Goal: Information Seeking & Learning: Understand process/instructions

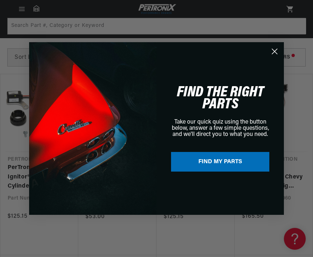
scroll to position [162, 0]
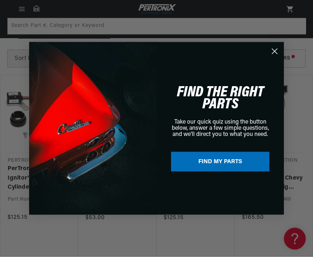
click at [280, 45] on icon "Close dialog" at bounding box center [274, 51] width 13 height 13
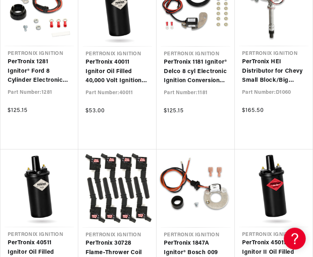
scroll to position [0, 0]
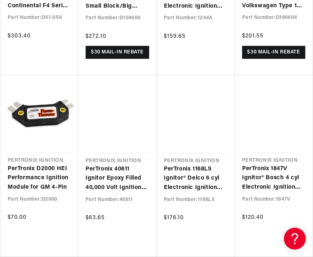
scroll to position [889, 0]
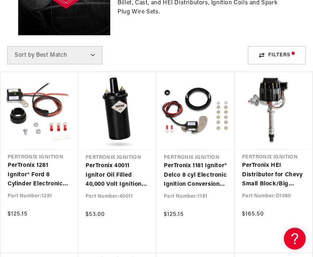
click at [280, 170] on link "PerTronix HEI Distributor for Chevy Small Block/Big Block Engines" at bounding box center [273, 176] width 63 height 28
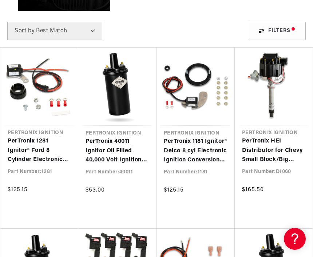
scroll to position [0, 248]
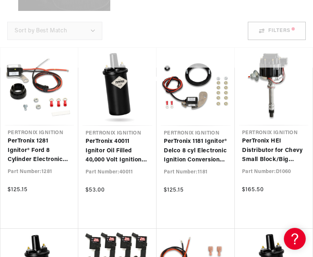
scroll to position [1092, 0]
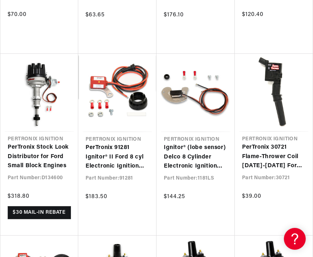
scroll to position [539, 0]
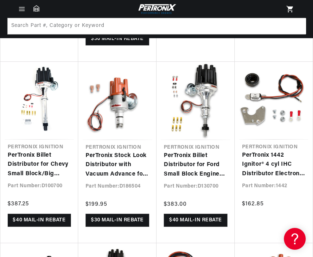
click at [20, 7] on icon "Menu" at bounding box center [21, 7] width 5 height 0
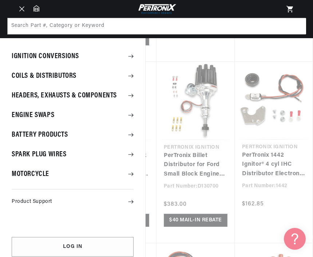
scroll to position [0, 0]
click at [88, 54] on summary "Ignition Conversions" at bounding box center [72, 56] width 145 height 19
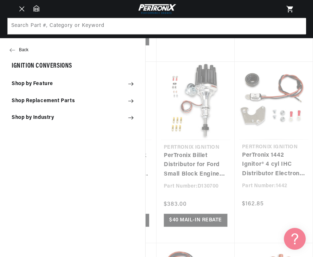
scroll to position [0, 248]
click at [136, 84] on summary "Shop by Feature" at bounding box center [72, 84] width 145 height 16
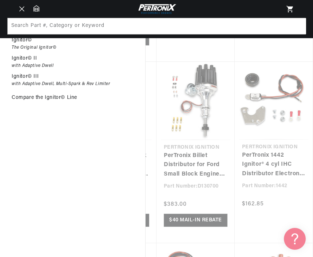
scroll to position [0, 0]
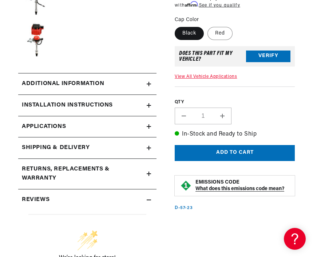
click at [118, 107] on div "Installation instructions" at bounding box center [82, 105] width 128 height 9
